Goal: Information Seeking & Learning: Learn about a topic

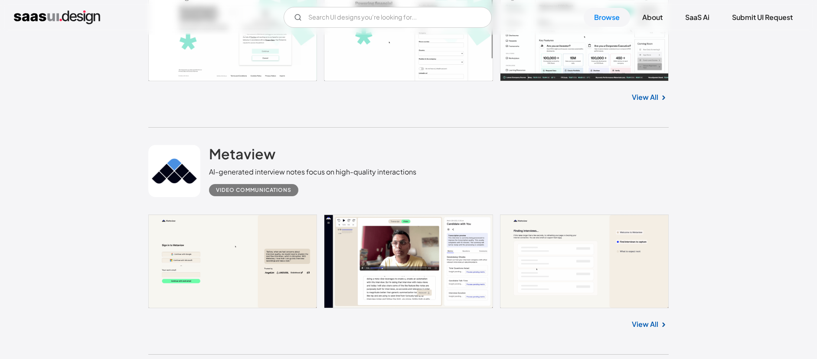
scroll to position [1163, 0]
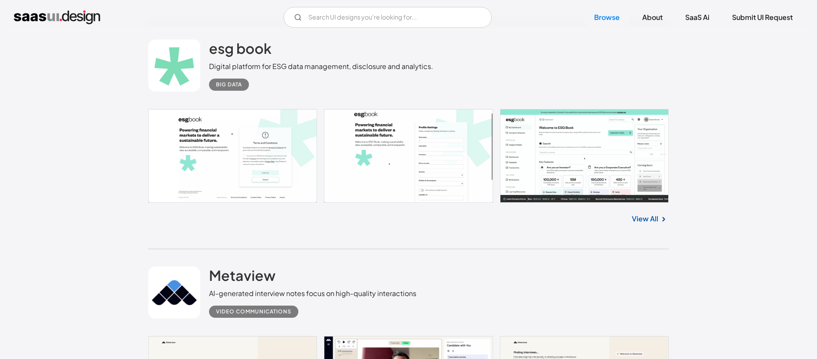
click at [651, 213] on div "View All" at bounding box center [408, 217] width 520 height 29
click at [648, 214] on link "View All" at bounding box center [645, 218] width 26 height 10
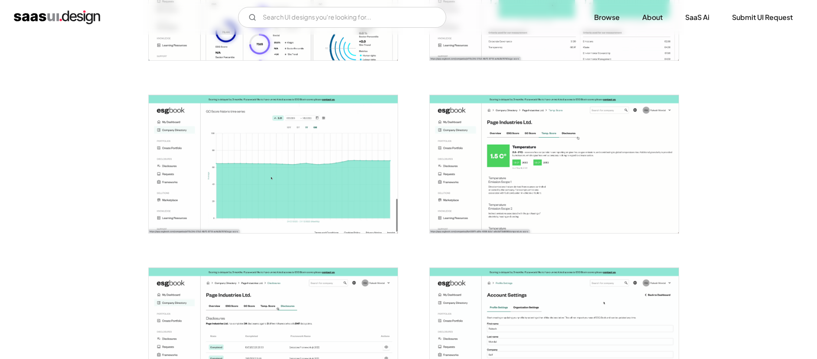
scroll to position [434, 0]
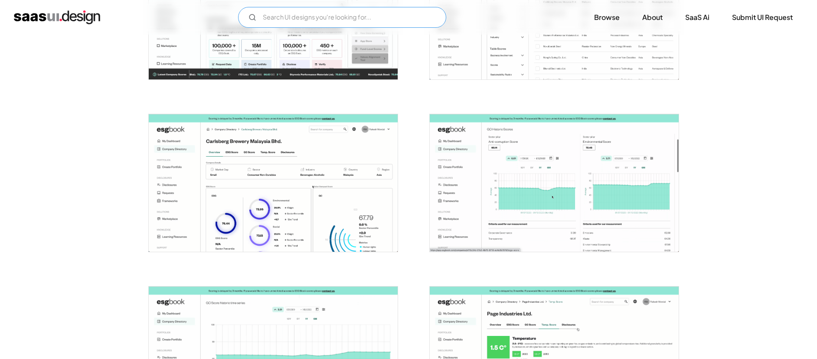
click at [306, 14] on input "Email Form" at bounding box center [342, 17] width 208 height 21
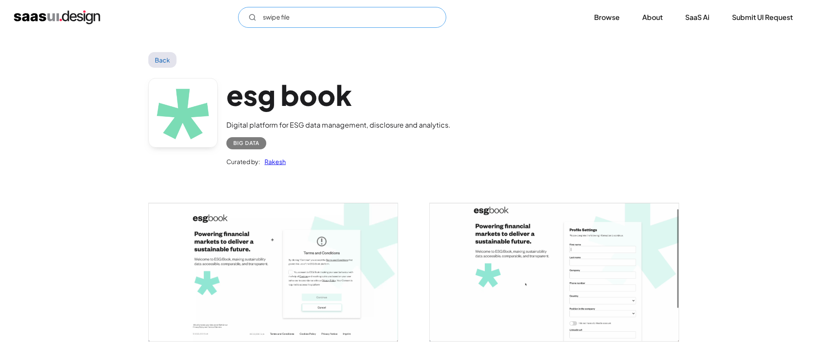
click at [317, 26] on input "swipe file" at bounding box center [342, 17] width 208 height 21
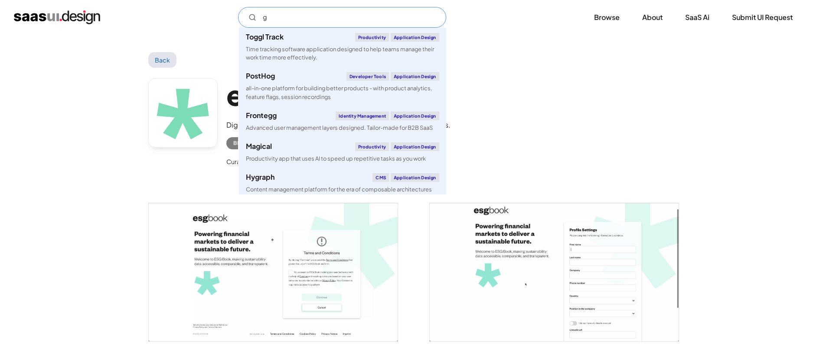
type input "g"
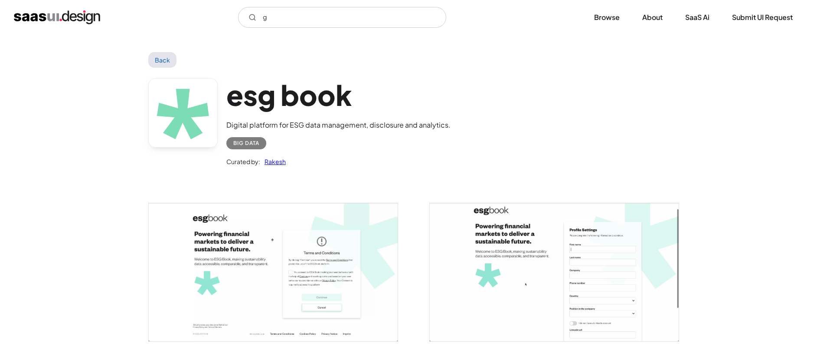
click at [565, 86] on div "esg book Digital platform for ESG data management, disclosure and analytics. Bi…" at bounding box center [408, 124] width 520 height 113
click at [706, 18] on link "SaaS Ai" at bounding box center [697, 17] width 45 height 19
